Goal: Transaction & Acquisition: Purchase product/service

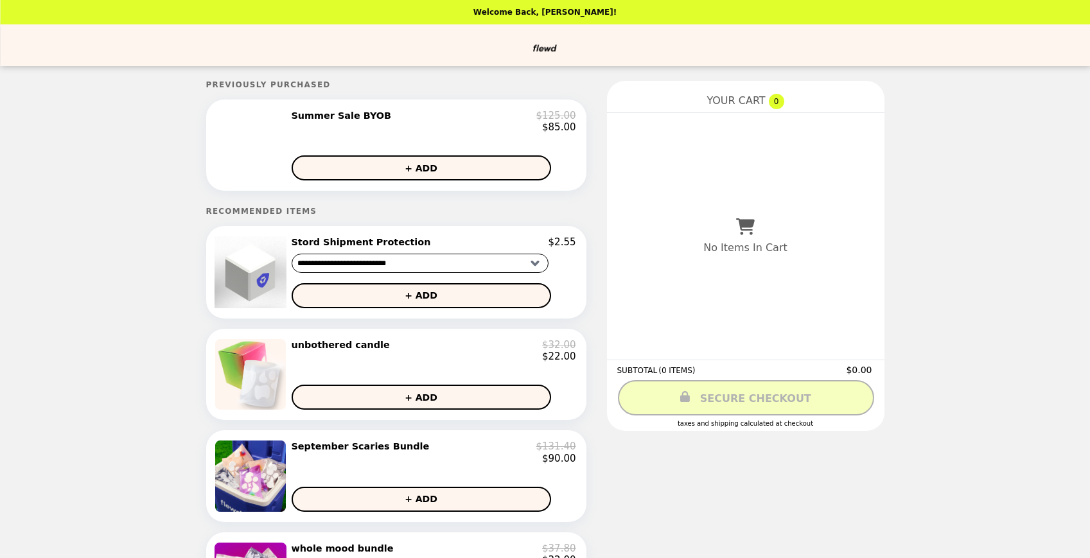
click at [533, 262] on select "**********" at bounding box center [419, 263] width 257 height 19
click at [291, 254] on select "**********" at bounding box center [419, 263] width 257 height 19
click at [8, 15] on header "Welcome Back, [PERSON_NAME]!" at bounding box center [545, 12] width 1090 height 24
click at [254, 110] on img at bounding box center [251, 110] width 3 height 0
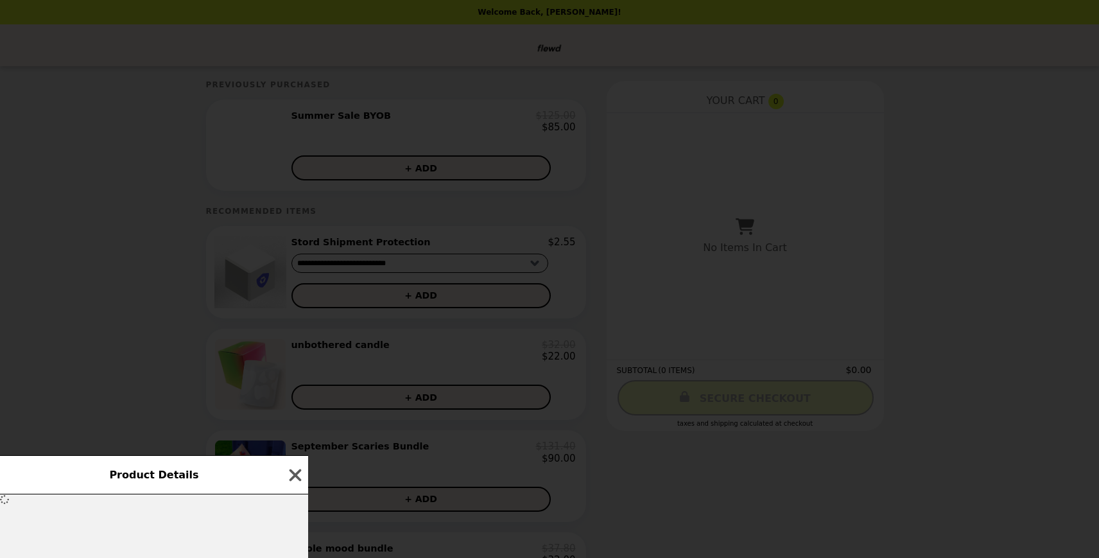
click at [263, 474] on div "Product Details" at bounding box center [154, 474] width 308 height 39
click at [291, 475] on icon "button" at bounding box center [295, 474] width 19 height 19
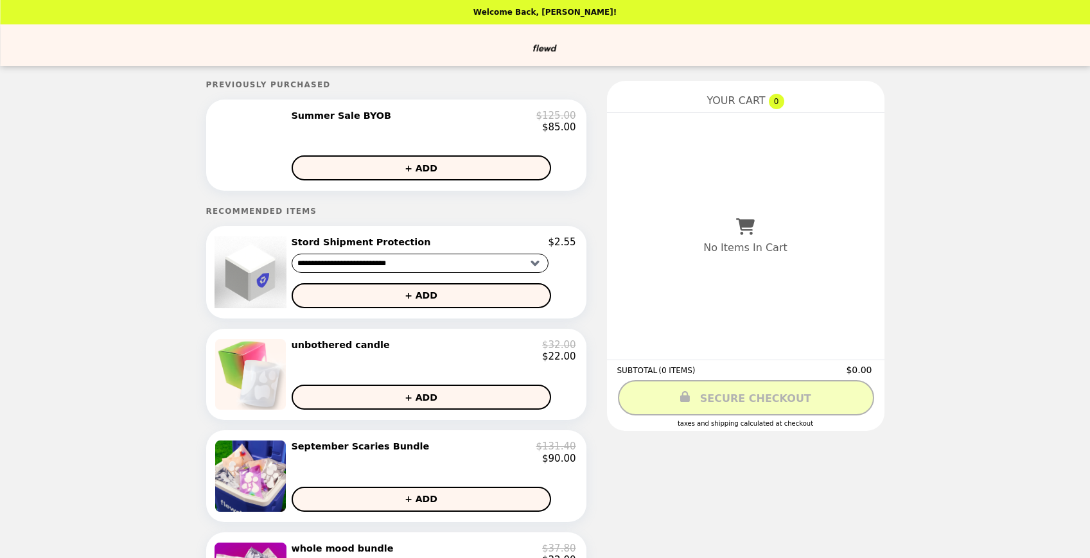
click at [356, 127] on div "$85.00" at bounding box center [433, 127] width 284 height 12
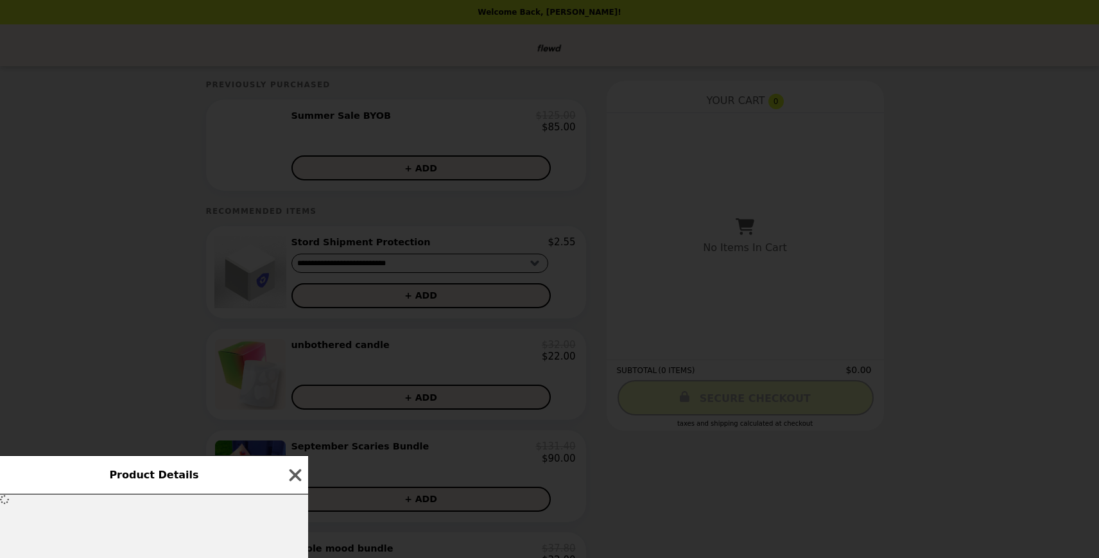
click at [362, 111] on div "Product Details" at bounding box center [549, 279] width 1099 height 558
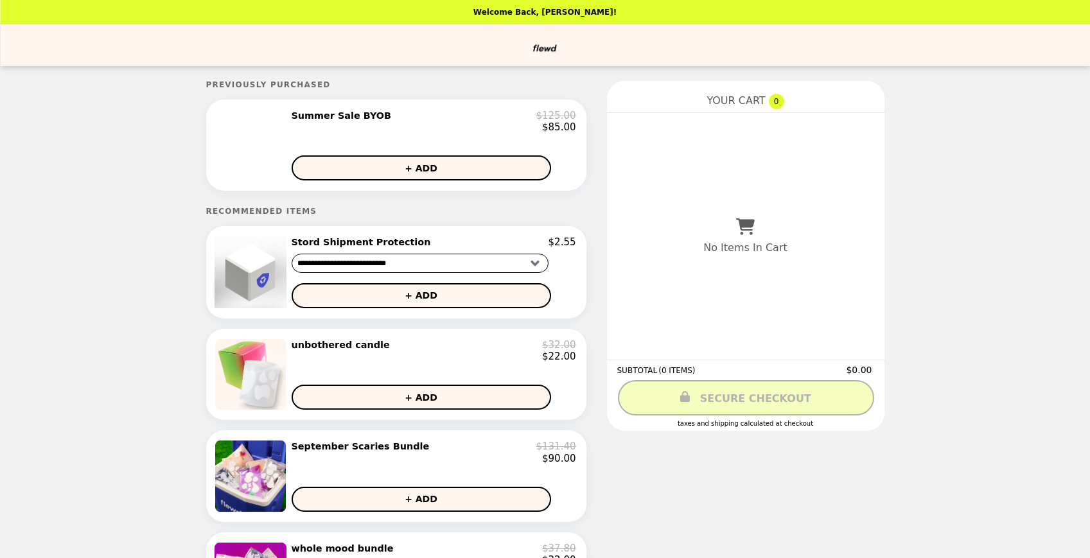
click at [352, 118] on h2 "Summer Sale BYOB" at bounding box center [343, 116] width 105 height 12
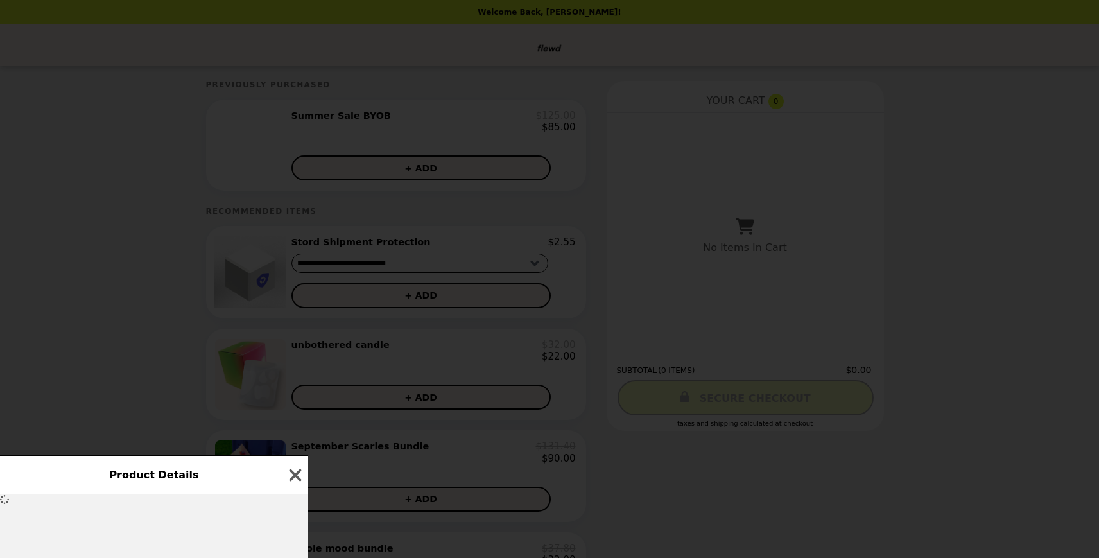
click at [442, 139] on div "Product Details" at bounding box center [549, 279] width 1099 height 558
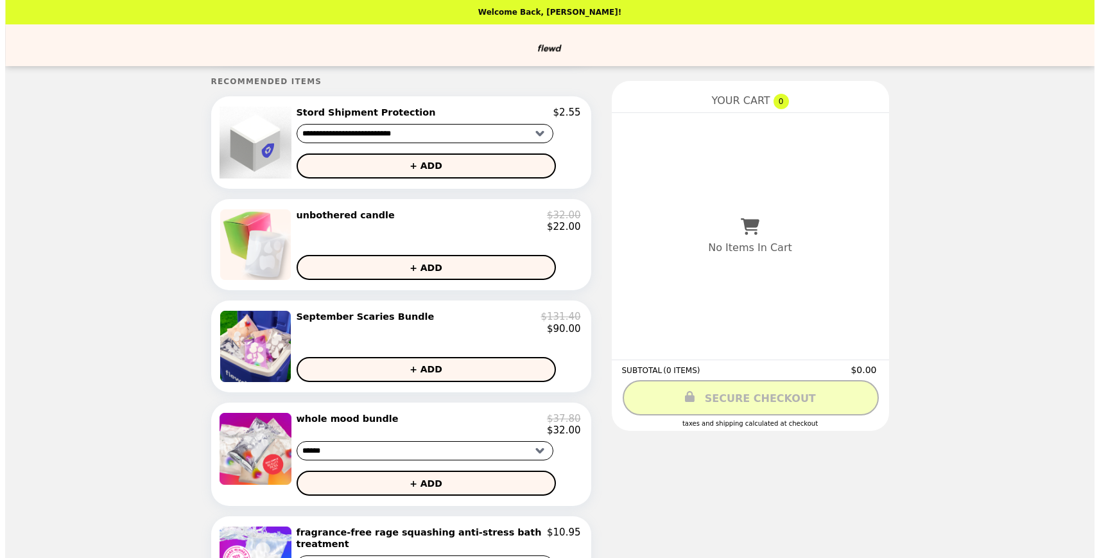
scroll to position [137, 0]
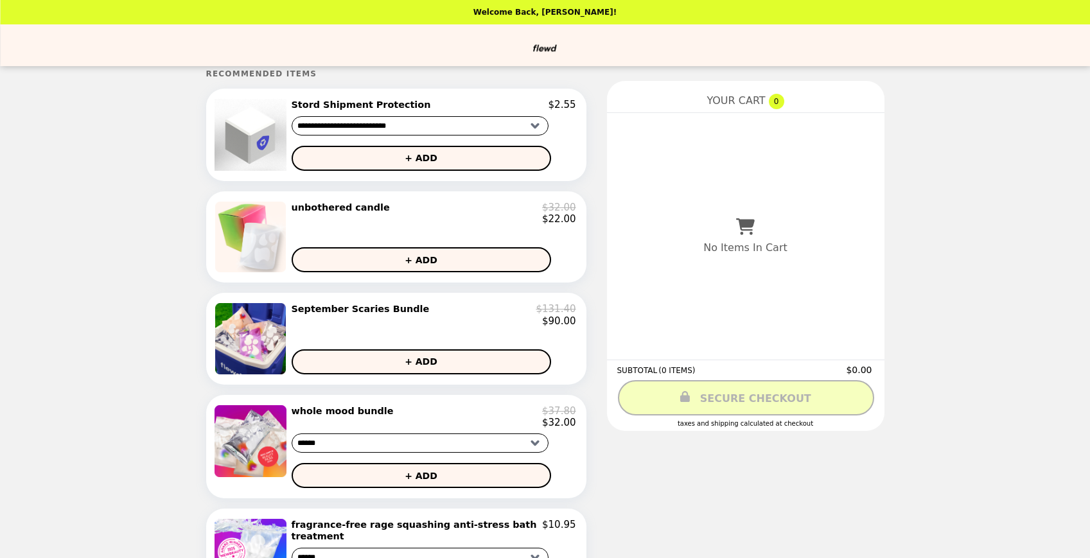
click at [354, 410] on h2 "whole mood bundle" at bounding box center [344, 411] width 107 height 12
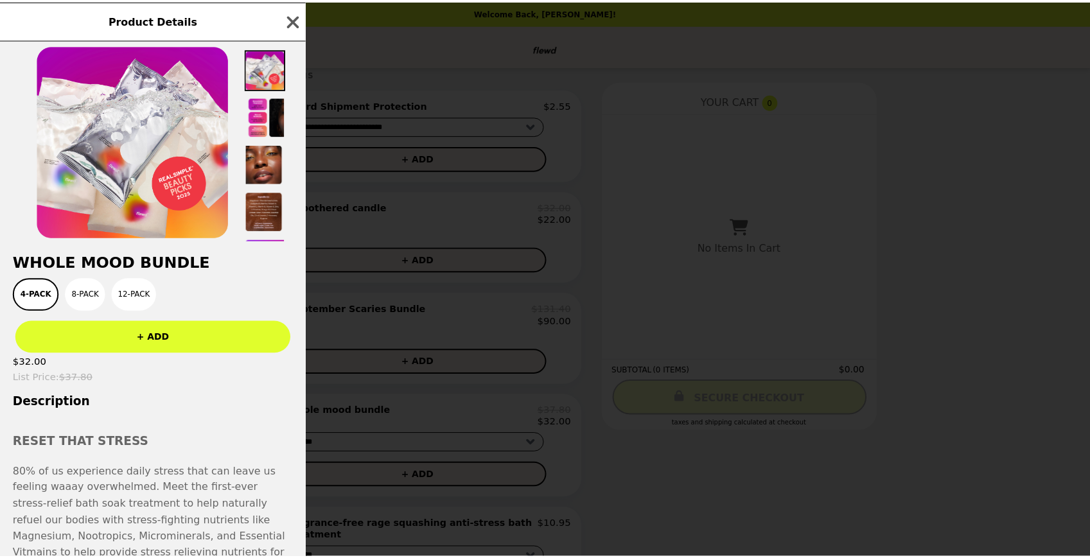
scroll to position [0, 0]
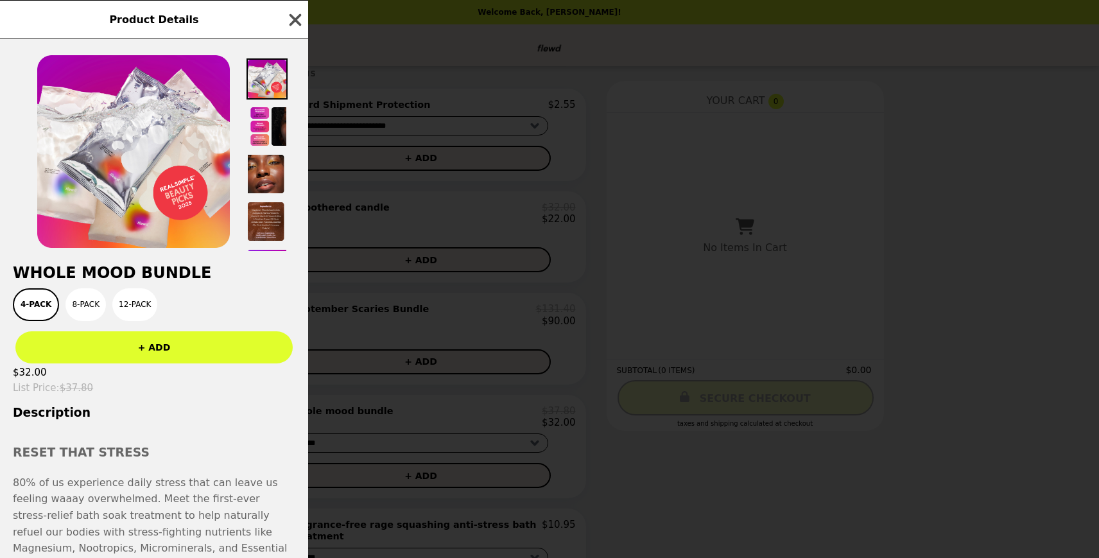
click at [297, 13] on icon "button" at bounding box center [295, 19] width 19 height 19
